Goal: Navigation & Orientation: Find specific page/section

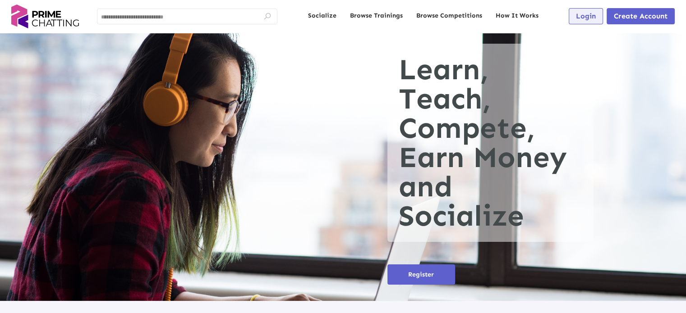
click at [586, 18] on span "Login" at bounding box center [586, 16] width 20 height 9
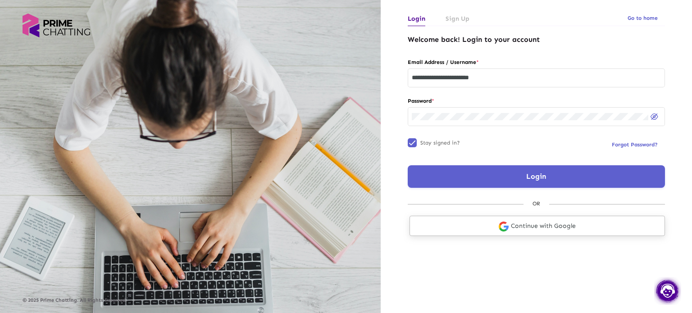
click at [540, 225] on link "Continue with Google" at bounding box center [538, 226] width 256 height 20
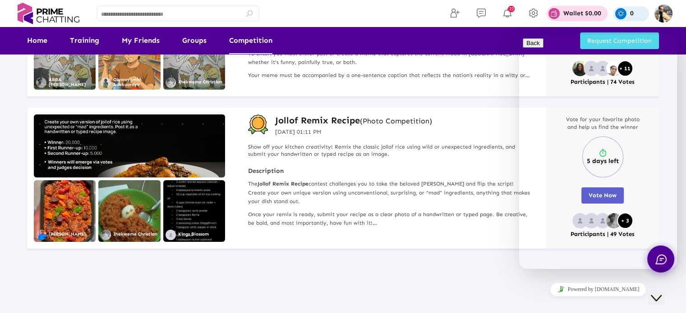
scroll to position [180, 0]
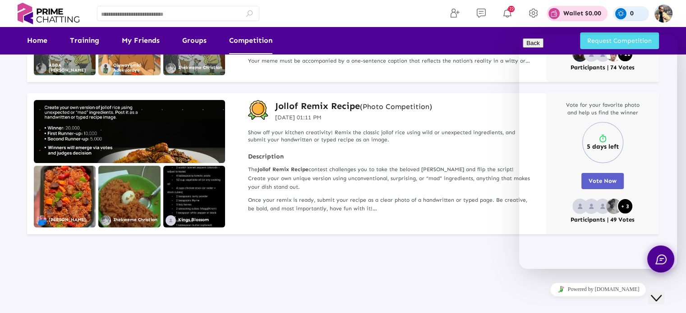
drag, startPoint x: 1320, startPoint y: 563, endPoint x: 672, endPoint y: 286, distance: 704.6
click at [661, 293] on div "Close Chat This icon closes the chat window." at bounding box center [655, 298] width 11 height 11
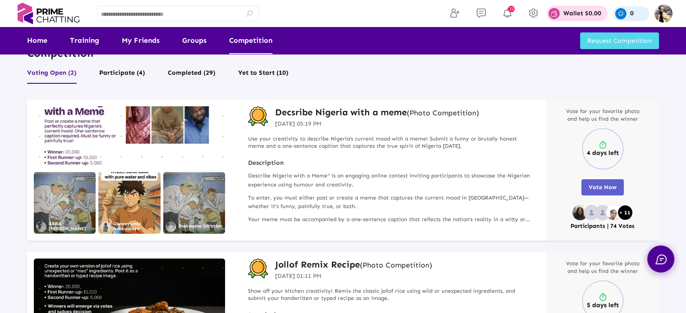
scroll to position [0, 0]
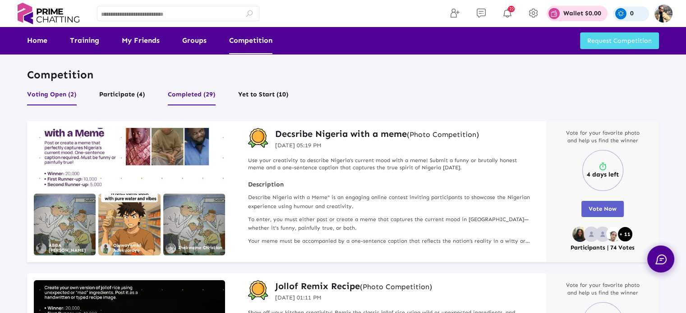
click at [196, 93] on button "Completed (29)" at bounding box center [192, 96] width 48 height 17
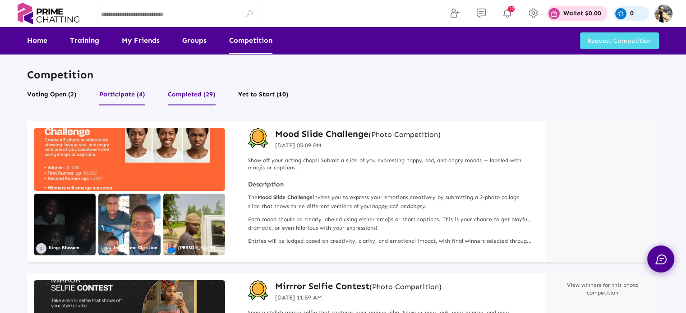
click at [118, 98] on button "Participate (4)" at bounding box center [122, 96] width 46 height 17
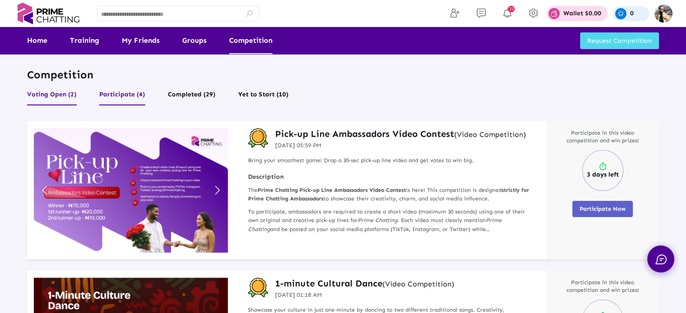
click at [62, 94] on button "Voting Open (2)" at bounding box center [52, 96] width 50 height 17
